Goal: Browse casually: Explore the website without a specific task or goal

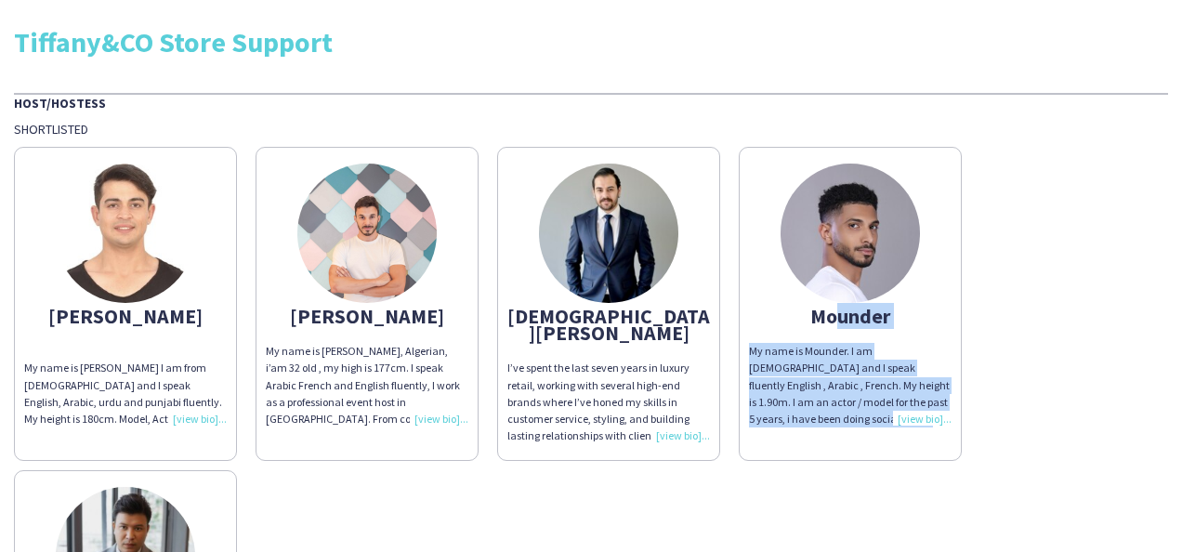
drag, startPoint x: 823, startPoint y: 312, endPoint x: 918, endPoint y: 414, distance: 139.4
click at [918, 414] on app-share-pages-crew-card "Mounder My name is Mounder. I am [DEMOGRAPHIC_DATA] and I speak fluently Englis…" at bounding box center [850, 304] width 223 height 314
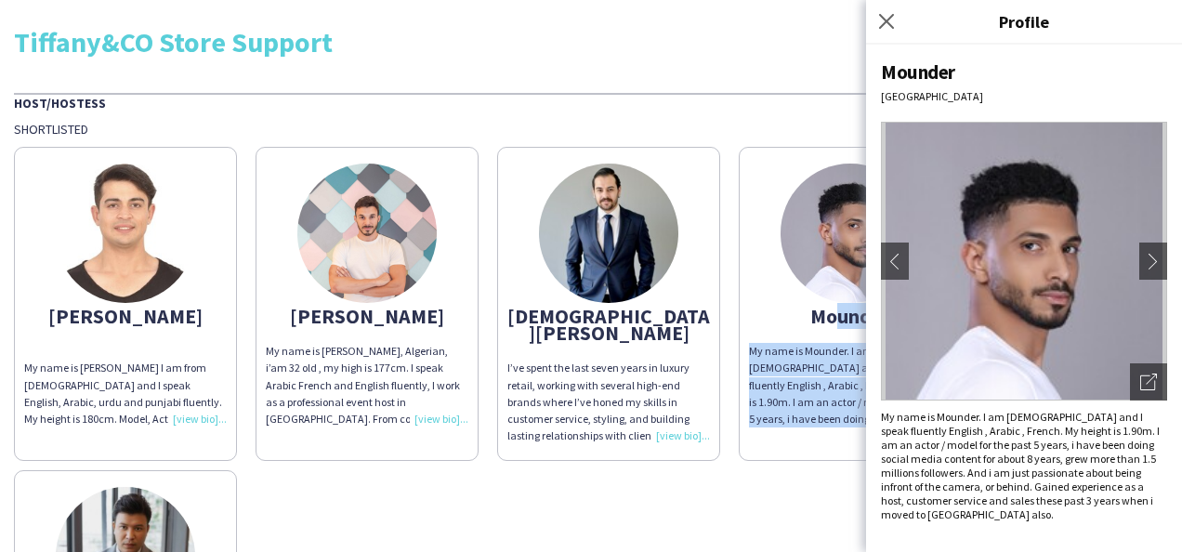
drag, startPoint x: 918, startPoint y: 414, endPoint x: 776, endPoint y: 507, distance: 169.8
click at [776, 507] on div "[PERSON_NAME] My name is [PERSON_NAME] I am from [DEMOGRAPHIC_DATA] and I speak…" at bounding box center [591, 452] width 1154 height 631
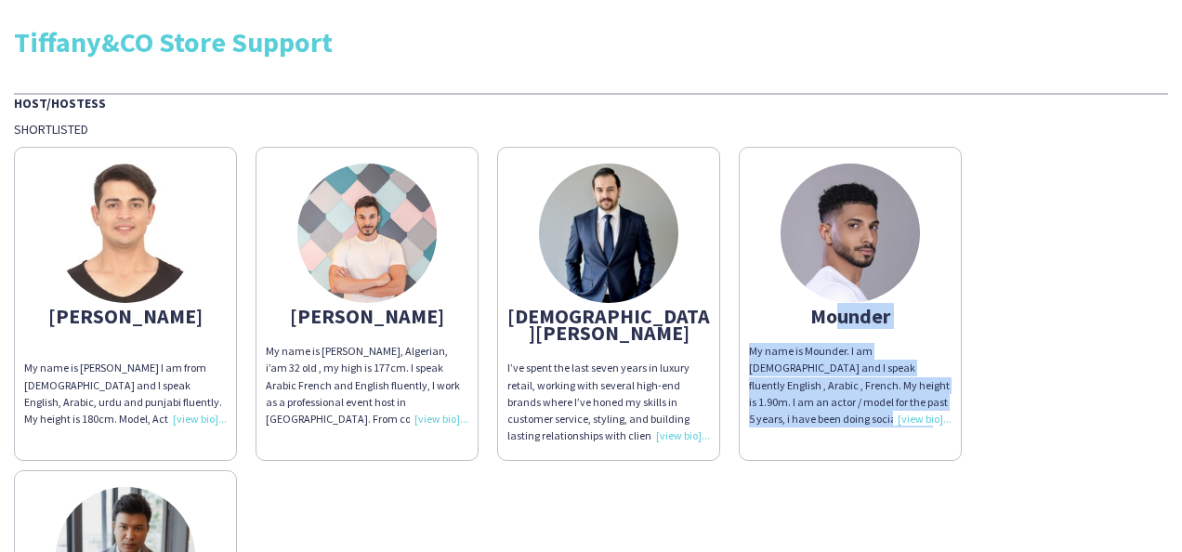
click at [929, 417] on div "My name is Mounder. I am [DEMOGRAPHIC_DATA] and I speak fluently English , Arab…" at bounding box center [850, 385] width 203 height 85
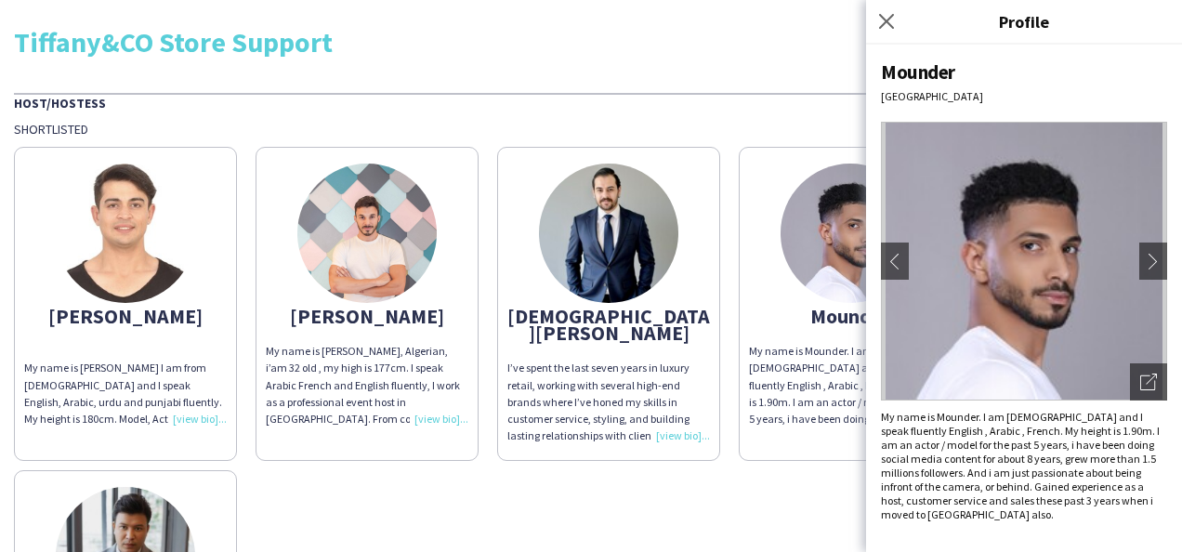
click at [929, 417] on div "My name is Mounder. I am [DEMOGRAPHIC_DATA] and I speak fluently English , Arab…" at bounding box center [1024, 465] width 286 height 111
click at [811, 260] on img at bounding box center [849, 233] width 139 height 139
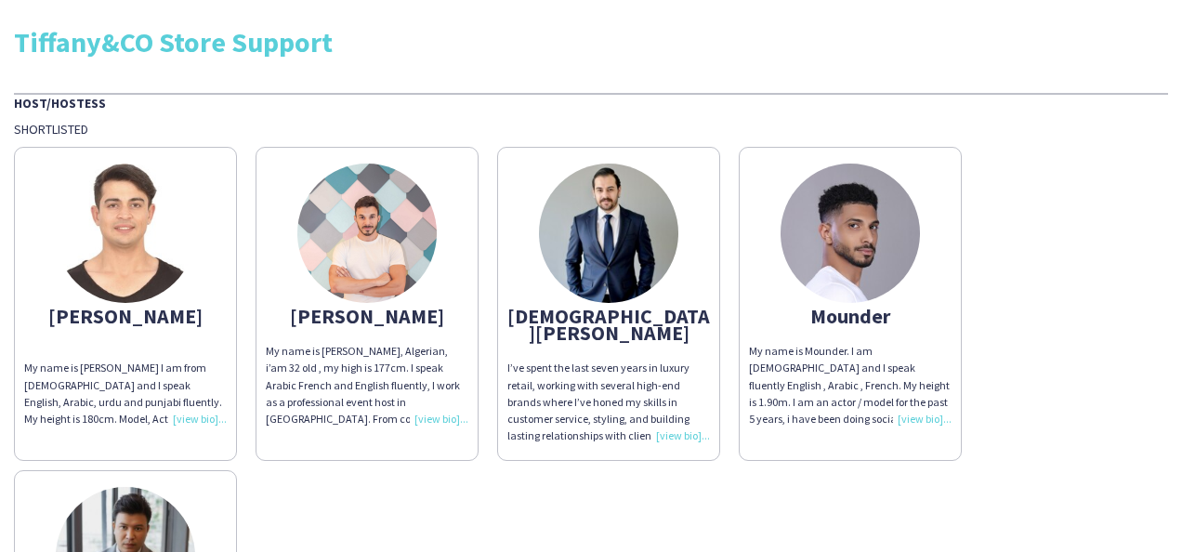
click at [910, 415] on div "My name is Mounder. I am [DEMOGRAPHIC_DATA] and I speak fluently English , Arab…" at bounding box center [850, 385] width 203 height 85
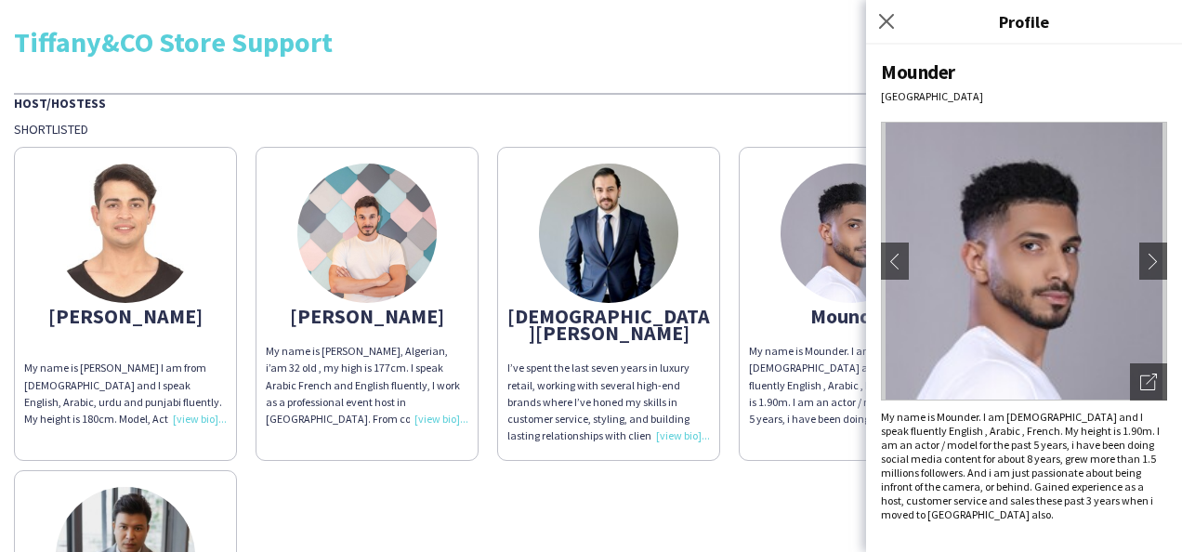
click at [675, 431] on app-share-pages-crew-card "[DEMOGRAPHIC_DATA][PERSON_NAME] I’ve spent the last seven years in luxury retai…" at bounding box center [608, 304] width 223 height 314
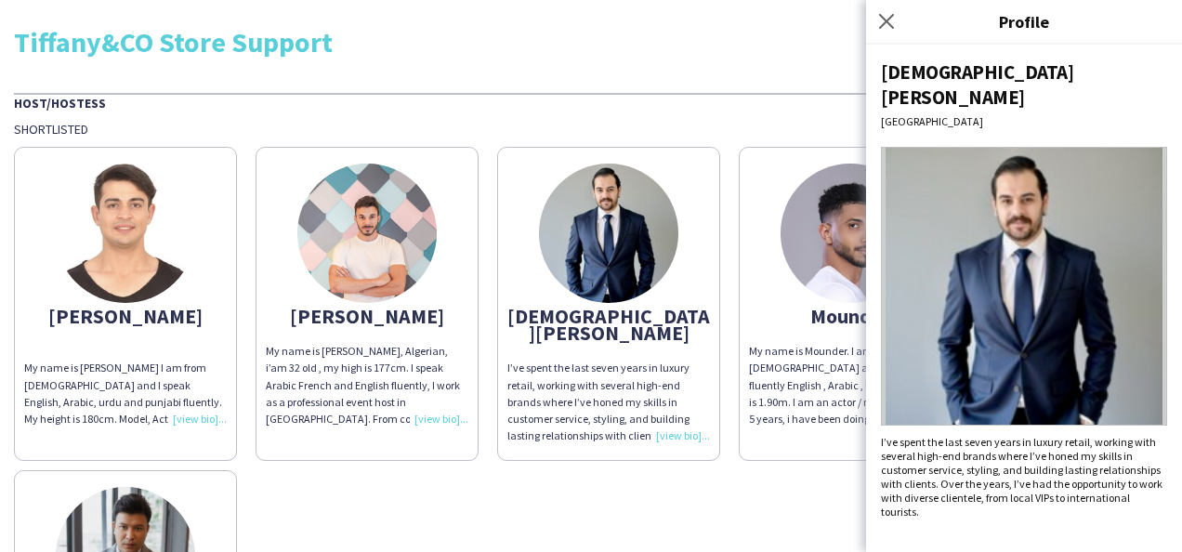
click at [675, 431] on app-share-pages-crew-card "[DEMOGRAPHIC_DATA][PERSON_NAME] I’ve spent the last seven years in luxury retai…" at bounding box center [608, 304] width 223 height 314
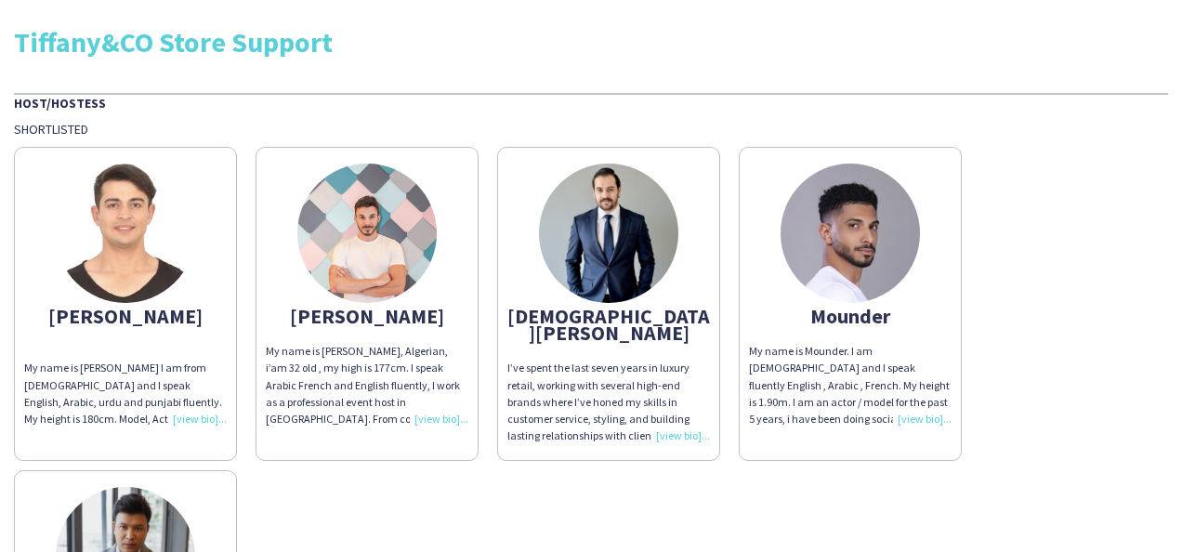
click at [680, 414] on div "I’ve spent the last seven years in luxury retail, working with several high-end…" at bounding box center [608, 402] width 203 height 85
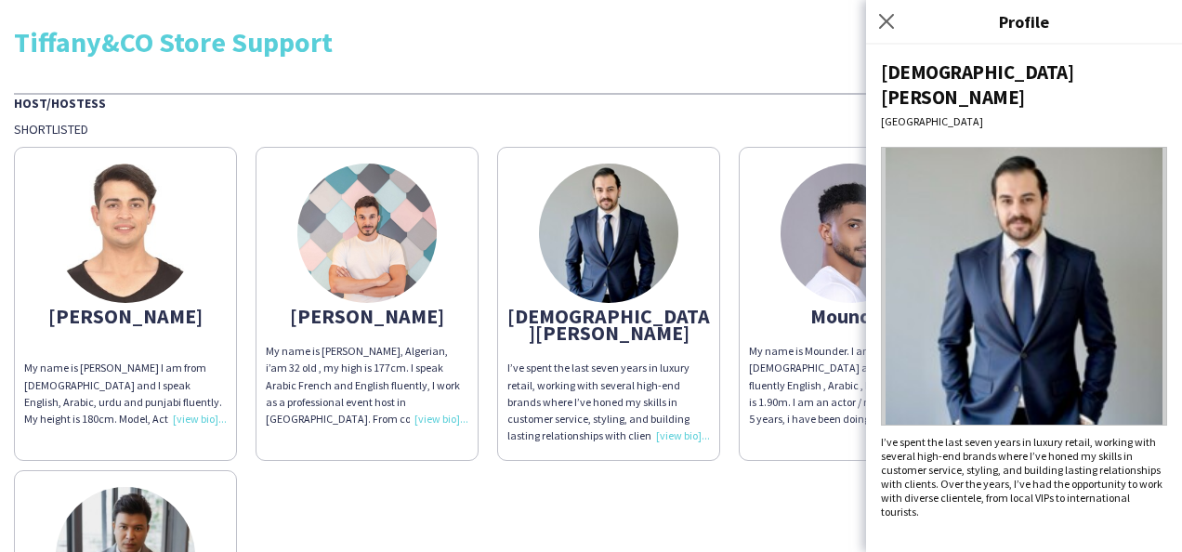
click at [680, 414] on div "I’ve spent the last seven years in luxury retail, working with several high-end…" at bounding box center [608, 402] width 203 height 85
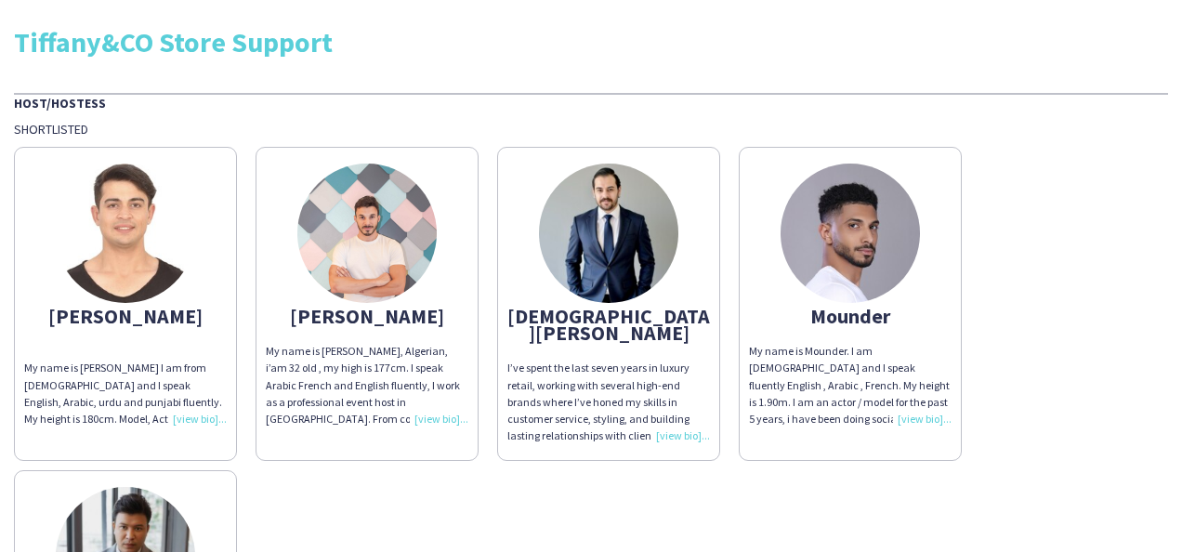
click at [684, 408] on div "I’ve spent the last seven years in luxury retail, working with several high-end…" at bounding box center [608, 402] width 203 height 85
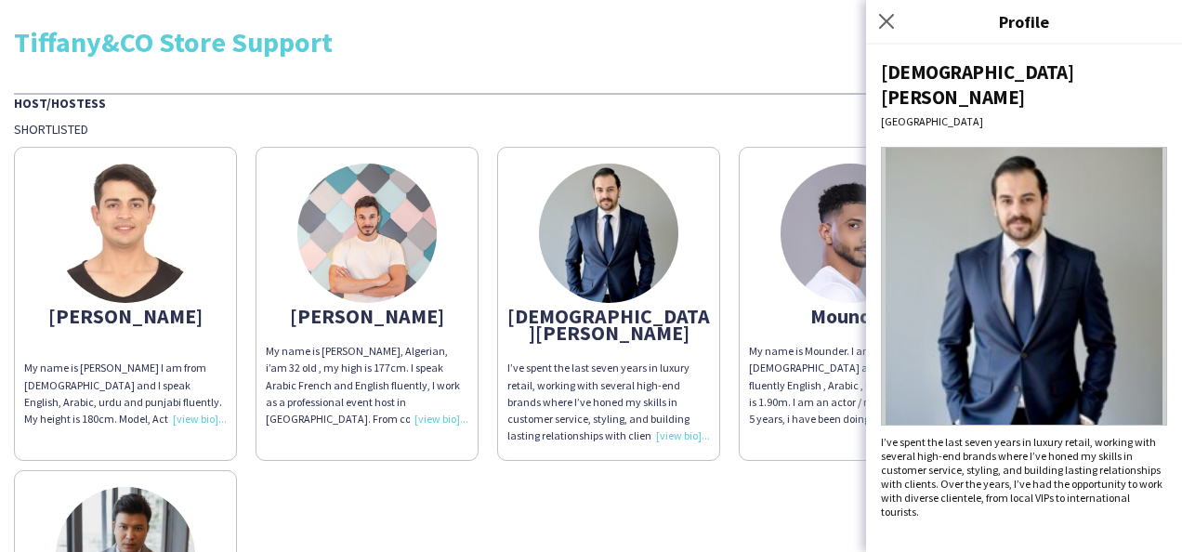
click at [681, 415] on div "I’ve spent the last seven years in luxury retail, working with several high-end…" at bounding box center [608, 402] width 203 height 85
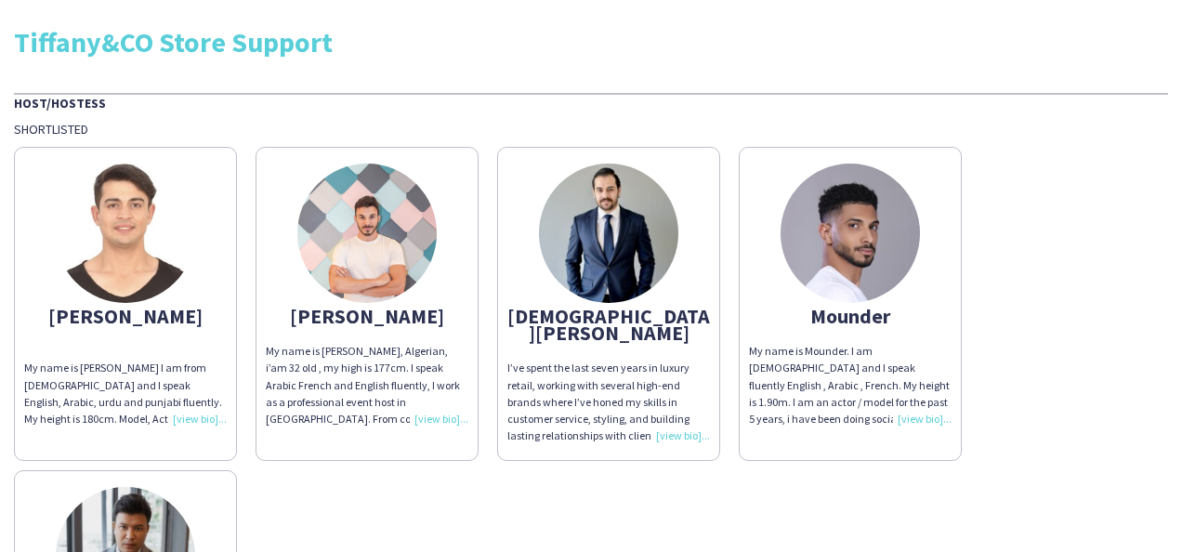
click at [681, 415] on div "I’ve spent the last seven years in luxury retail, working with several high-end…" at bounding box center [608, 402] width 203 height 85
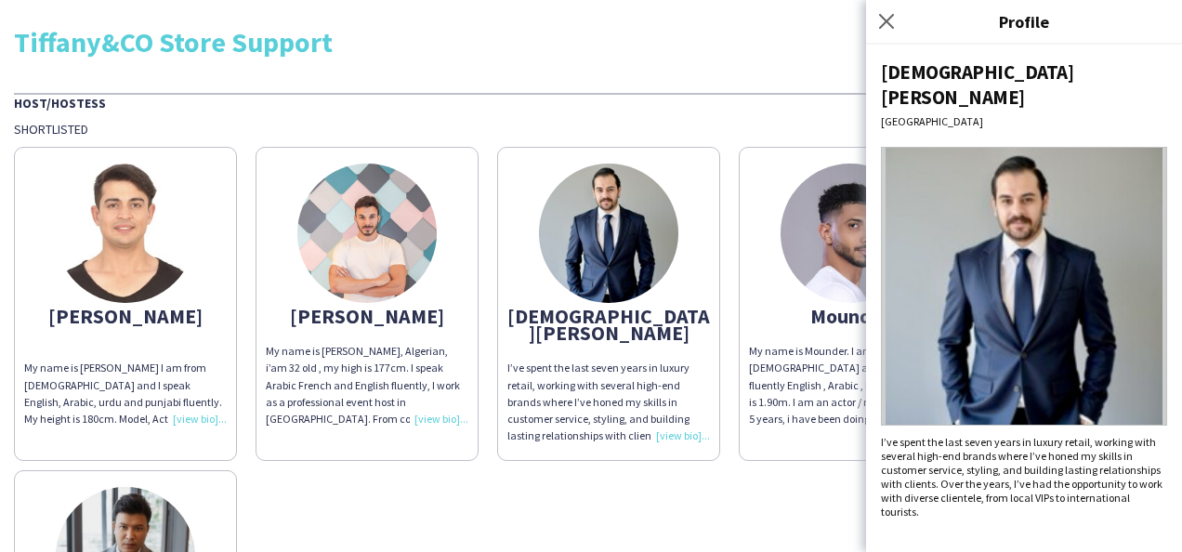
click at [638, 312] on div "[DEMOGRAPHIC_DATA][PERSON_NAME]" at bounding box center [608, 324] width 203 height 33
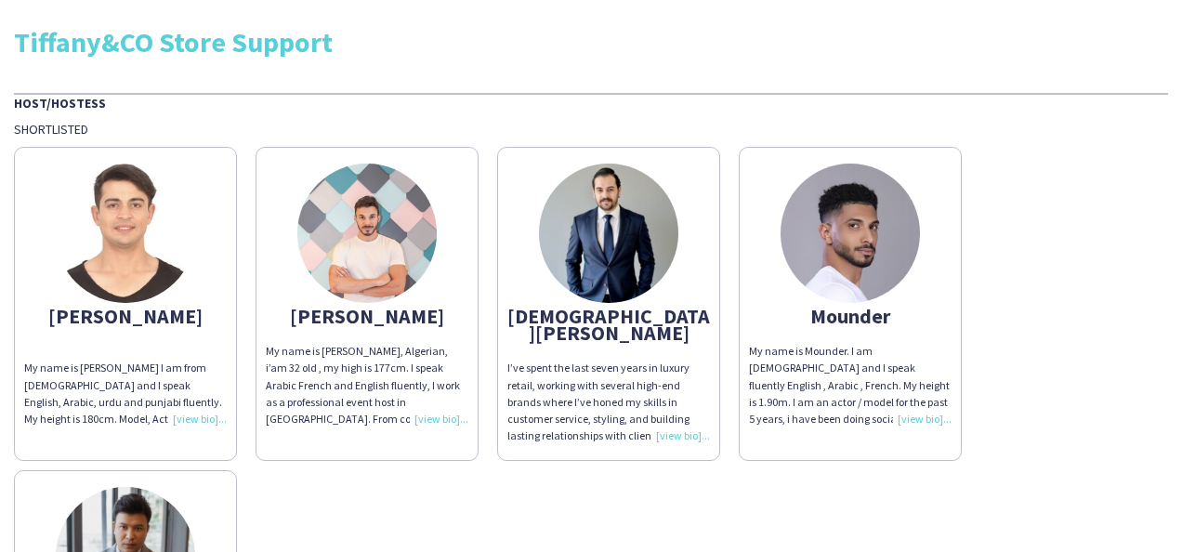
click at [686, 360] on div "I’ve spent the last seven years in luxury retail, working with several high-end…" at bounding box center [608, 402] width 203 height 85
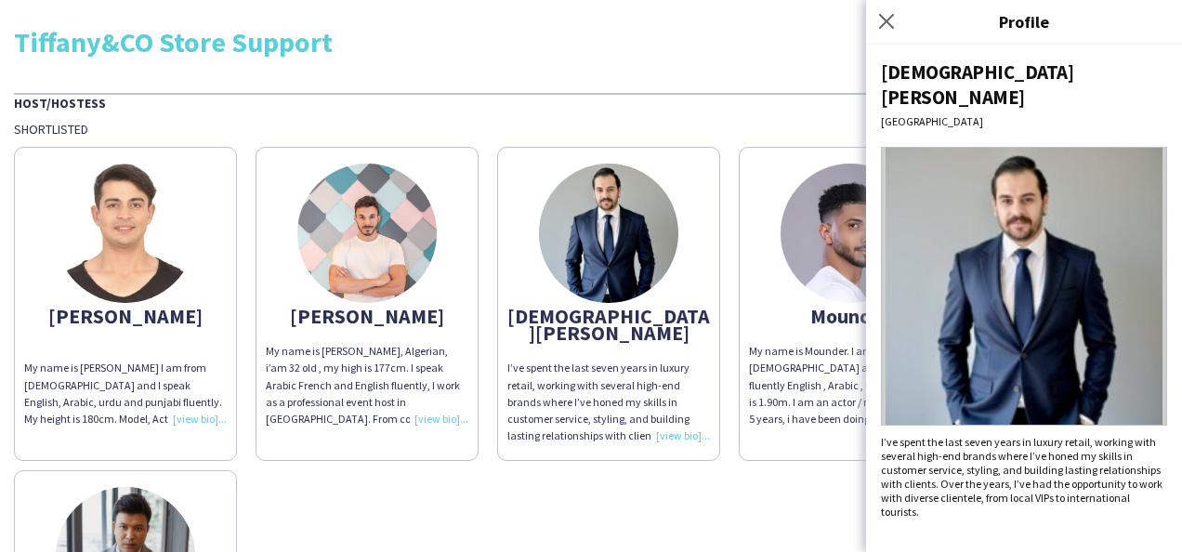
click at [471, 284] on app-share-pages-crew-card "[PERSON_NAME] My name is [PERSON_NAME], Algerian, i’am 32 old , my high is 177c…" at bounding box center [366, 304] width 223 height 314
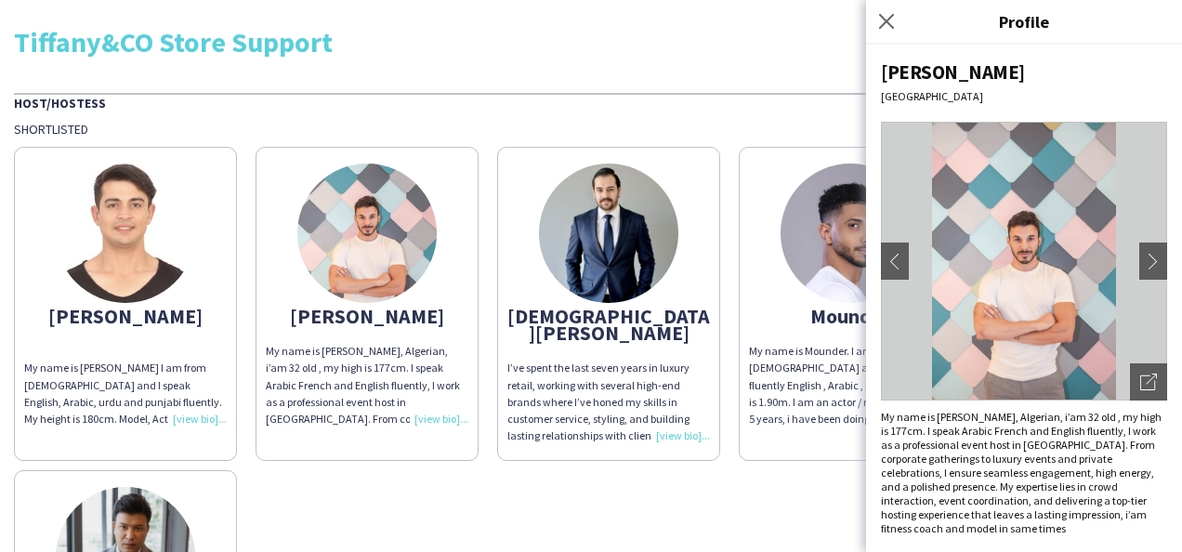
click at [438, 425] on div "My name is [PERSON_NAME], Algerian, i’am 32 old , my high is 177cm. I speak Ara…" at bounding box center [367, 385] width 203 height 85
